Goal: Task Accomplishment & Management: Use online tool/utility

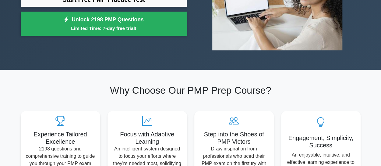
scroll to position [61, 0]
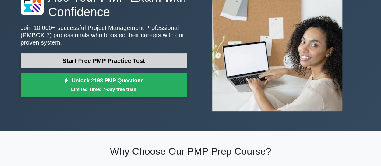
click at [142, 62] on link "Start Free PMP Practice Test" at bounding box center [104, 60] width 166 height 15
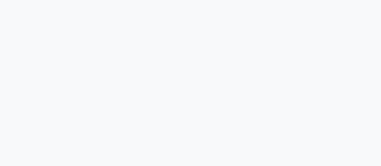
scroll to position [163, 0]
drag, startPoint x: 208, startPoint y: 49, endPoint x: 204, endPoint y: 52, distance: 4.5
click at [205, 51] on div "9:51 Stop PMP" at bounding box center [190, 11] width 347 height 304
drag, startPoint x: 171, startPoint y: 103, endPoint x: 175, endPoint y: 107, distance: 5.4
click at [171, 104] on div "9:50 Stop PMP" at bounding box center [190, 11] width 347 height 304
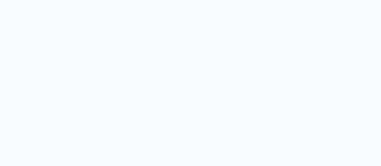
click at [175, 107] on div "9:50 Stop PMP" at bounding box center [190, 11] width 347 height 304
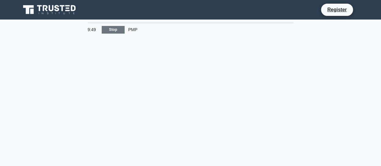
click at [119, 31] on link "Stop" at bounding box center [113, 30] width 23 height 8
